Goal: Task Accomplishment & Management: Manage account settings

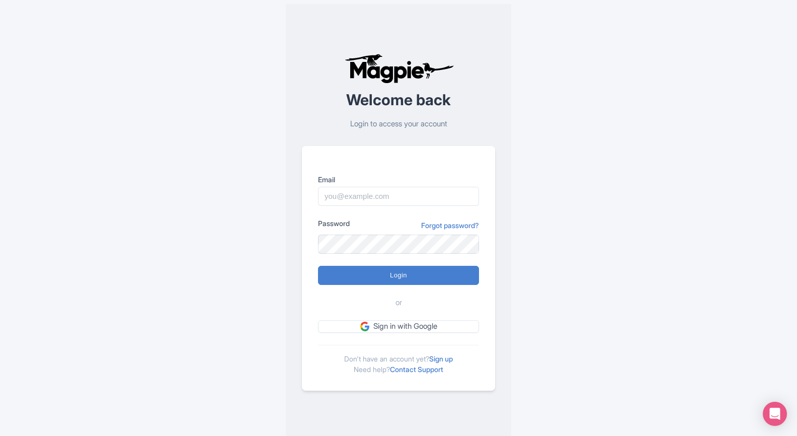
click at [339, 194] on input "Email" at bounding box center [398, 196] width 161 height 19
type input "[PERSON_NAME][EMAIL_ADDRESS][DOMAIN_NAME]"
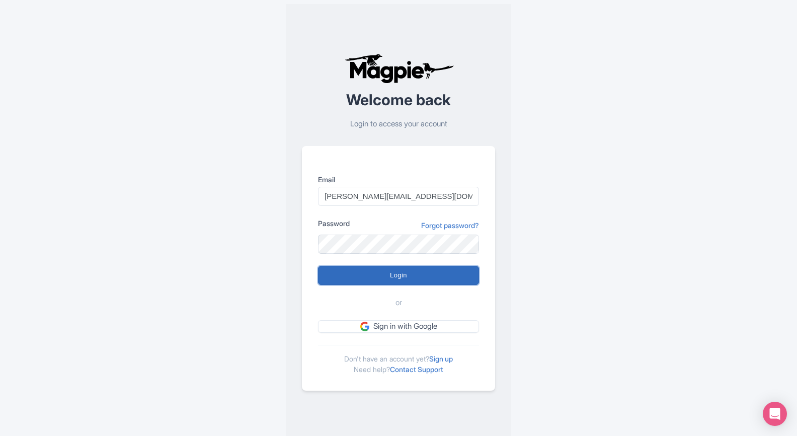
click at [377, 276] on input "Login" at bounding box center [398, 275] width 161 height 19
type input "Logging in..."
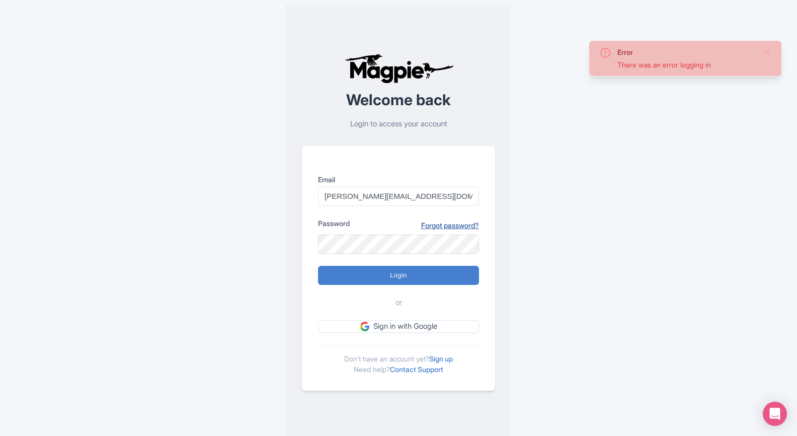
click at [455, 227] on link "Forgot password?" at bounding box center [450, 225] width 58 height 11
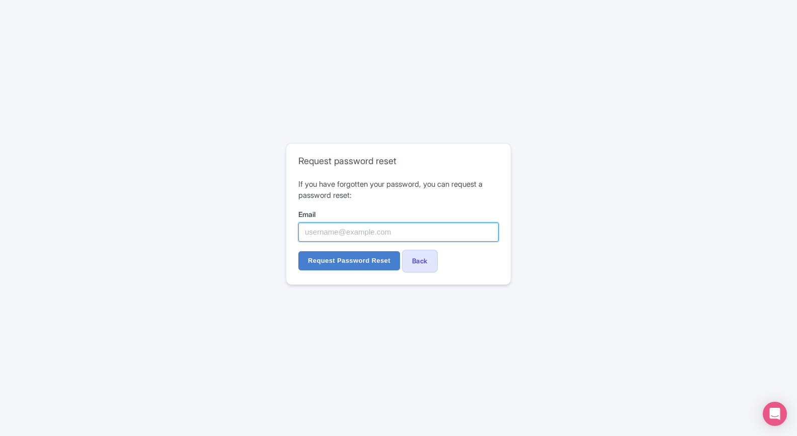
click at [366, 230] on input "Email" at bounding box center [398, 231] width 200 height 19
type input "[PERSON_NAME][EMAIL_ADDRESS][DOMAIN_NAME]"
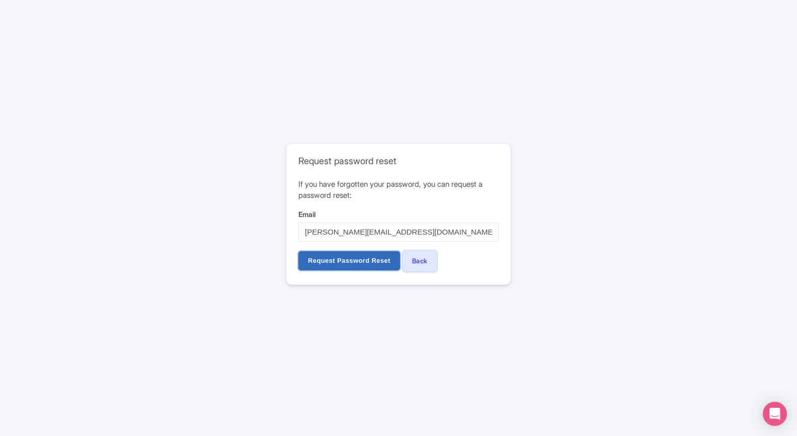
click at [357, 261] on input "Request Password Reset" at bounding box center [349, 260] width 102 height 19
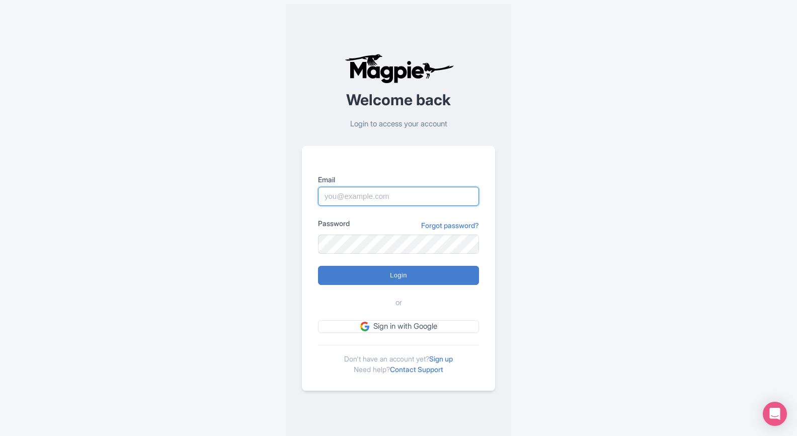
click at [399, 190] on input "Email" at bounding box center [398, 196] width 161 height 19
type input "[PERSON_NAME][EMAIL_ADDRESS][DOMAIN_NAME]"
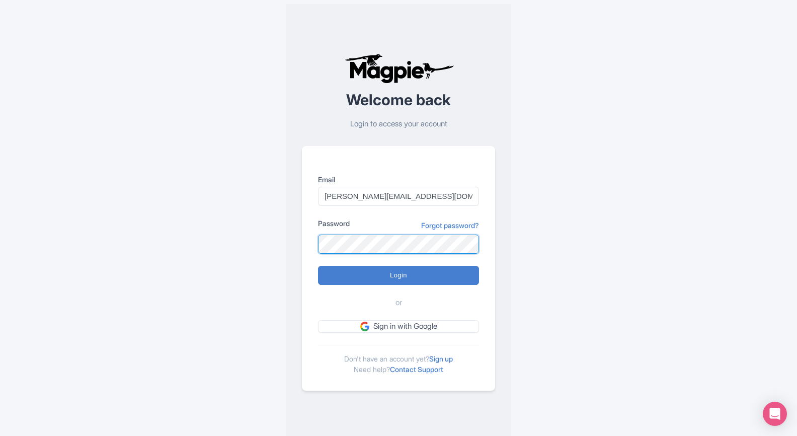
click at [318, 266] on input "Login" at bounding box center [398, 275] width 161 height 19
type input "Logging in..."
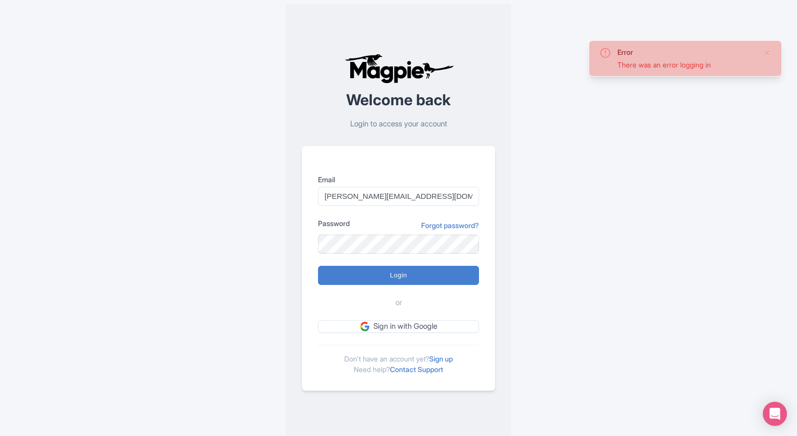
click at [631, 258] on div "Error There was an error logging in Welcome back Login to access your account E…" at bounding box center [398, 222] width 644 height 444
drag, startPoint x: 359, startPoint y: 119, endPoint x: 488, endPoint y: 131, distance: 128.9
click at [471, 127] on div "Welcome back Login to access your account" at bounding box center [398, 91] width 193 height 76
click at [559, 288] on div "Error There was an error logging in Welcome back Login to access your account E…" at bounding box center [398, 222] width 644 height 444
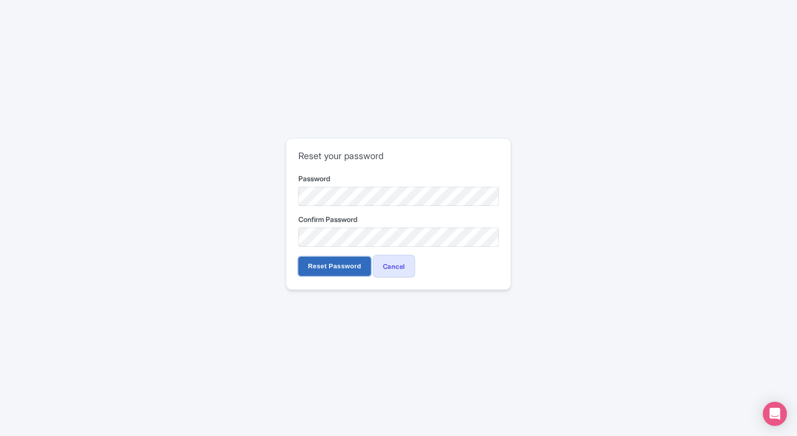
click at [337, 268] on input "Reset Password" at bounding box center [334, 266] width 72 height 19
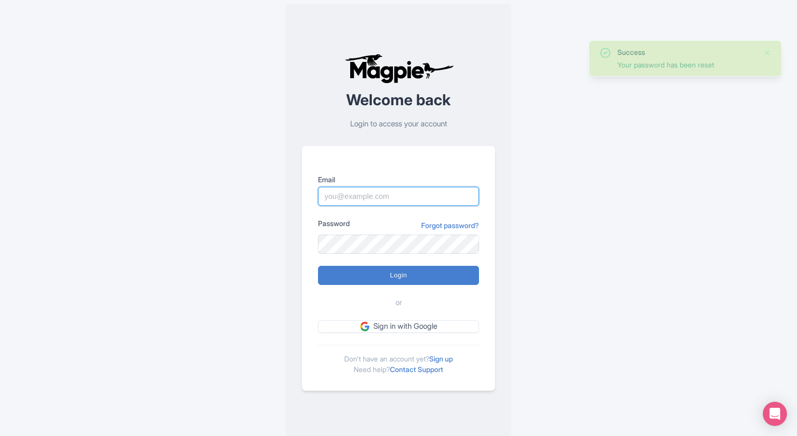
click at [376, 198] on input "Email" at bounding box center [398, 196] width 161 height 19
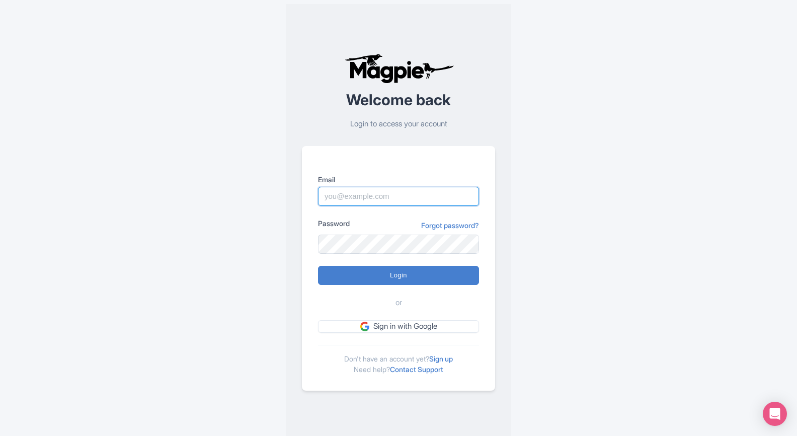
type input "[PERSON_NAME][EMAIL_ADDRESS][DOMAIN_NAME]"
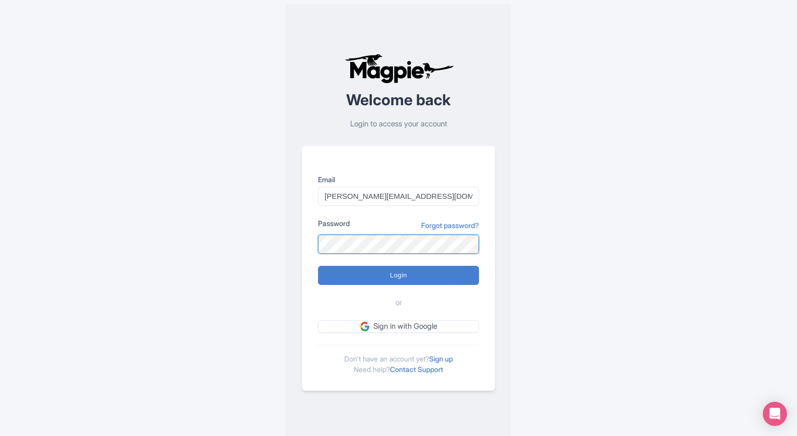
click at [318, 266] on input "Login" at bounding box center [398, 275] width 161 height 19
type input "Logging in..."
